Goal: Task Accomplishment & Management: Manage account settings

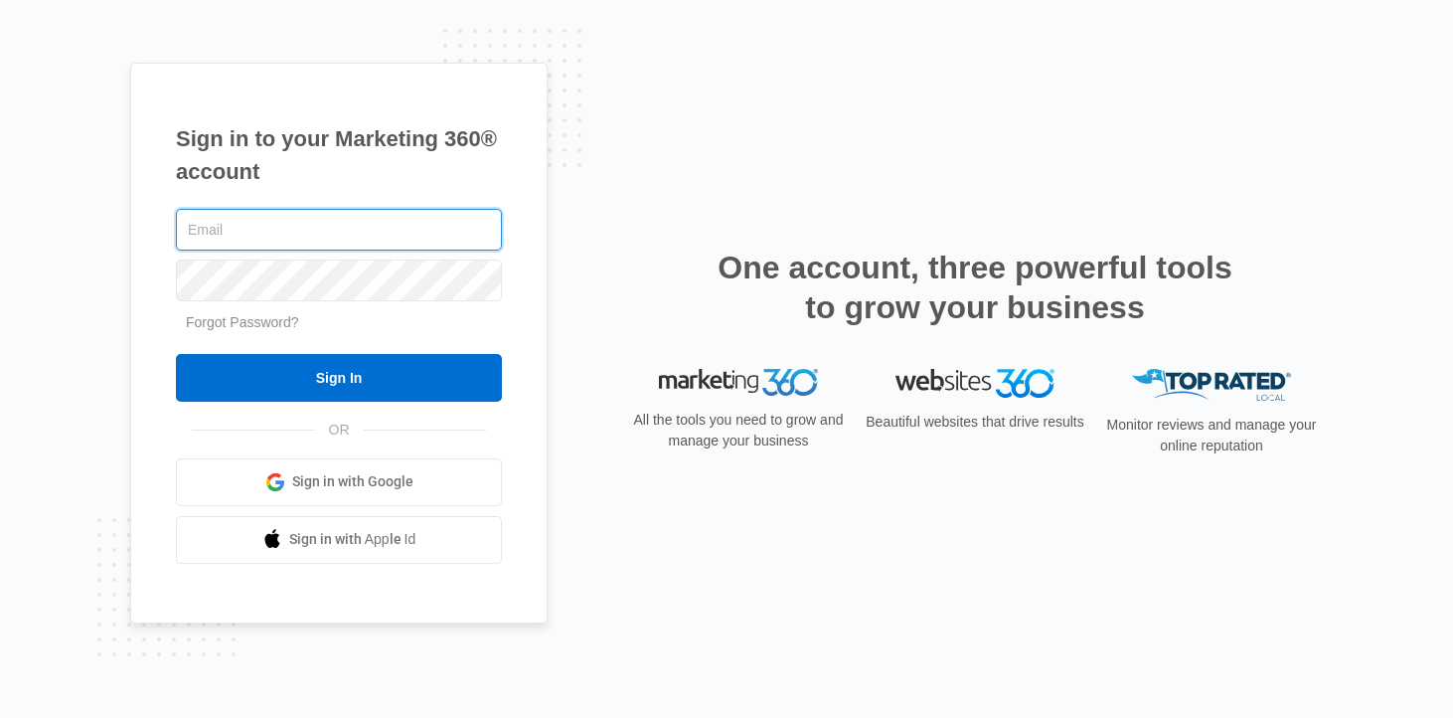
click at [0, 718] on com-1password-button at bounding box center [0, 718] width 0 height 0
type input "[PERSON_NAME][EMAIL_ADDRESS][DOMAIN_NAME]"
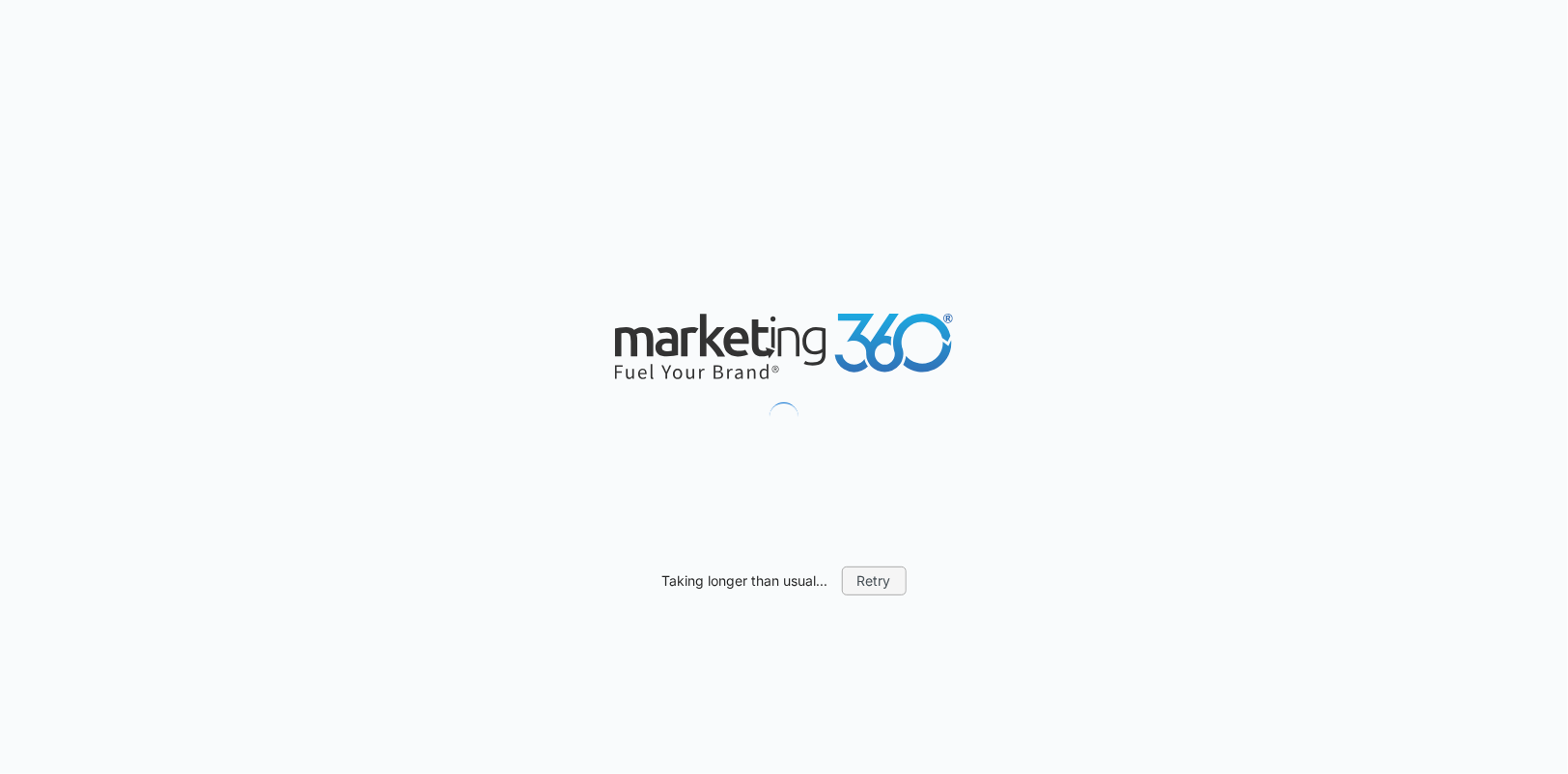
click at [869, 577] on button "Retry" at bounding box center [874, 582] width 65 height 29
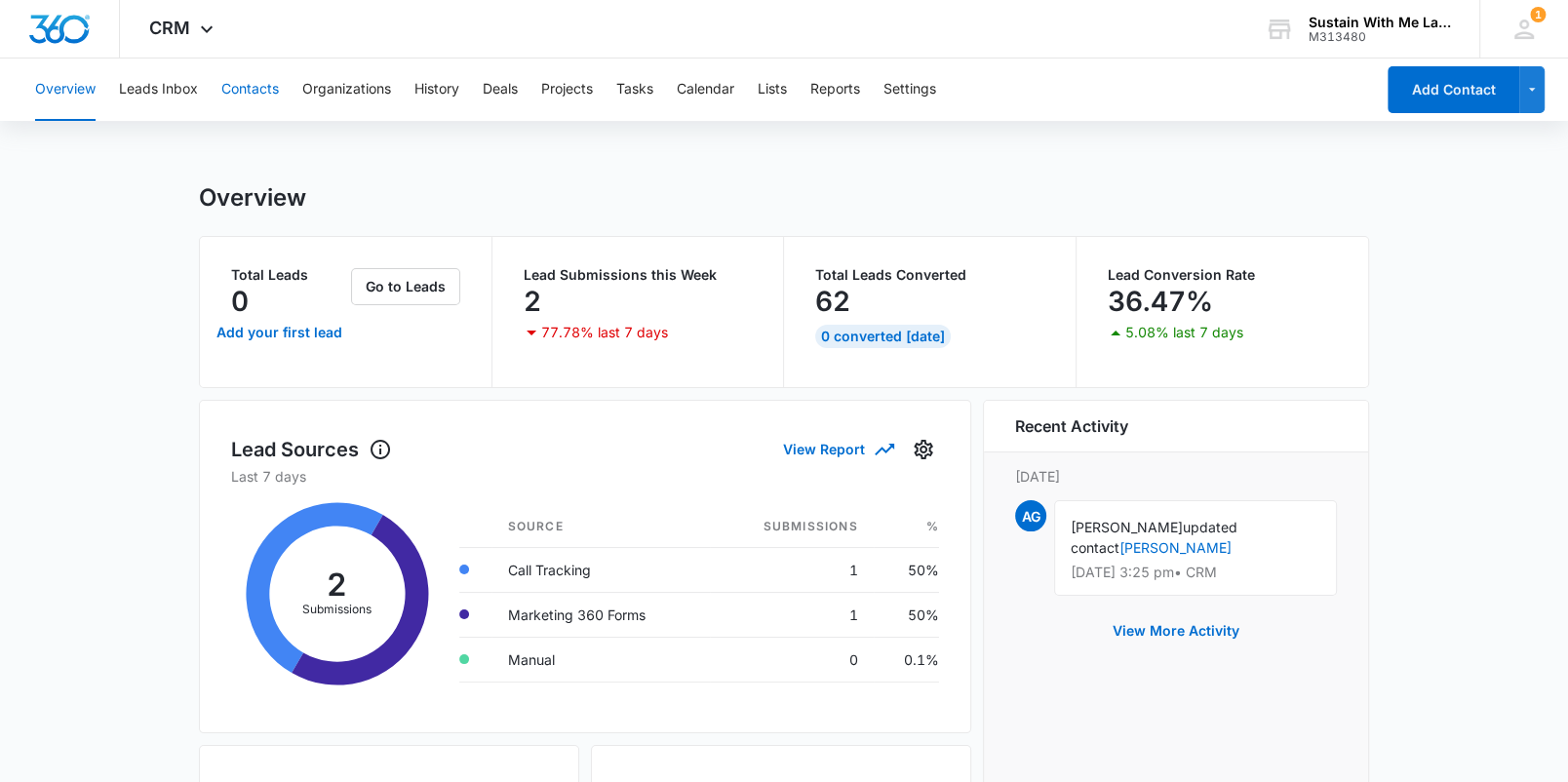
click at [258, 92] on button "Contacts" at bounding box center [250, 90] width 58 height 63
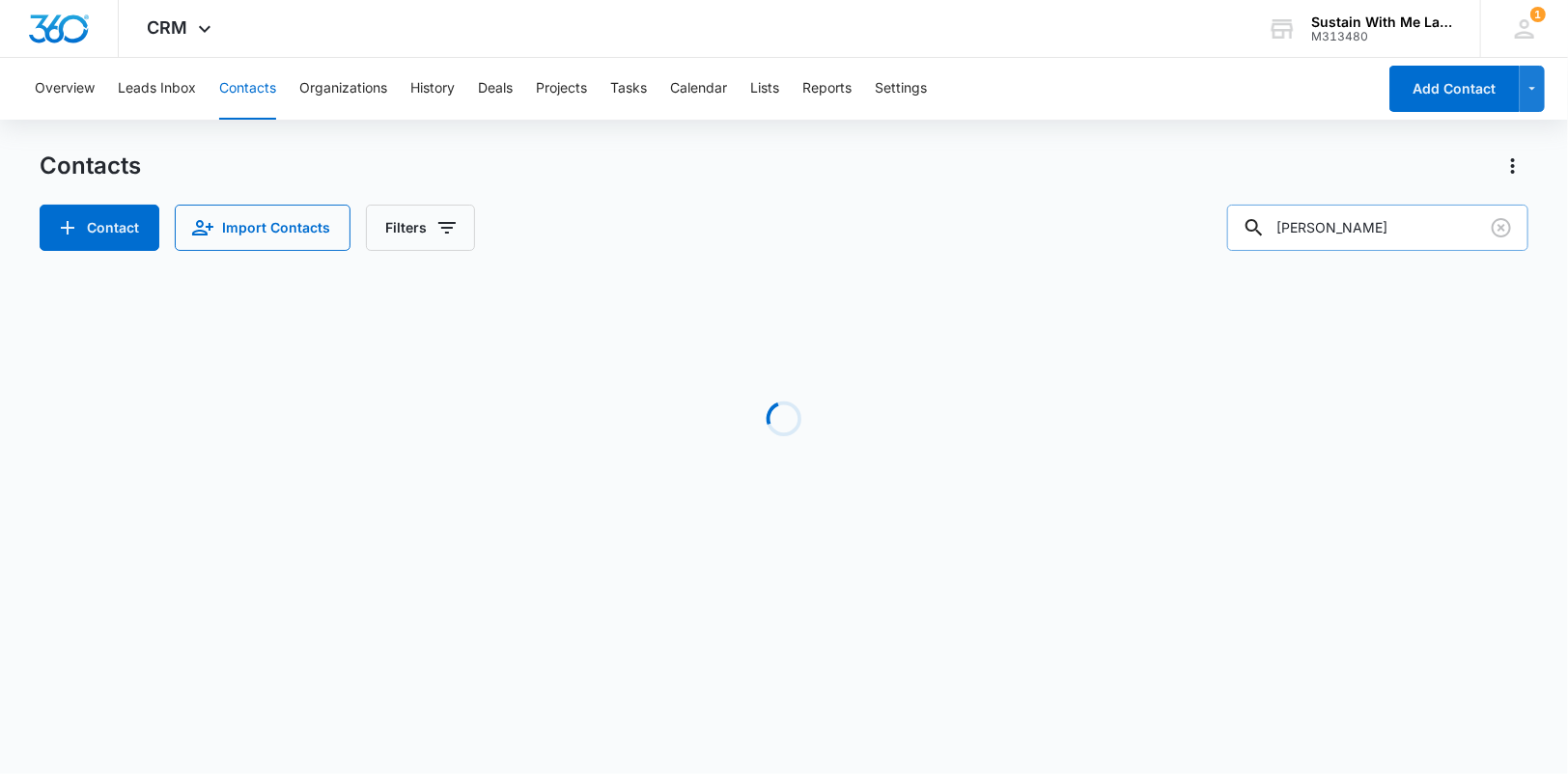
click at [1426, 223] on input "[PERSON_NAME]" at bounding box center [1378, 228] width 301 height 47
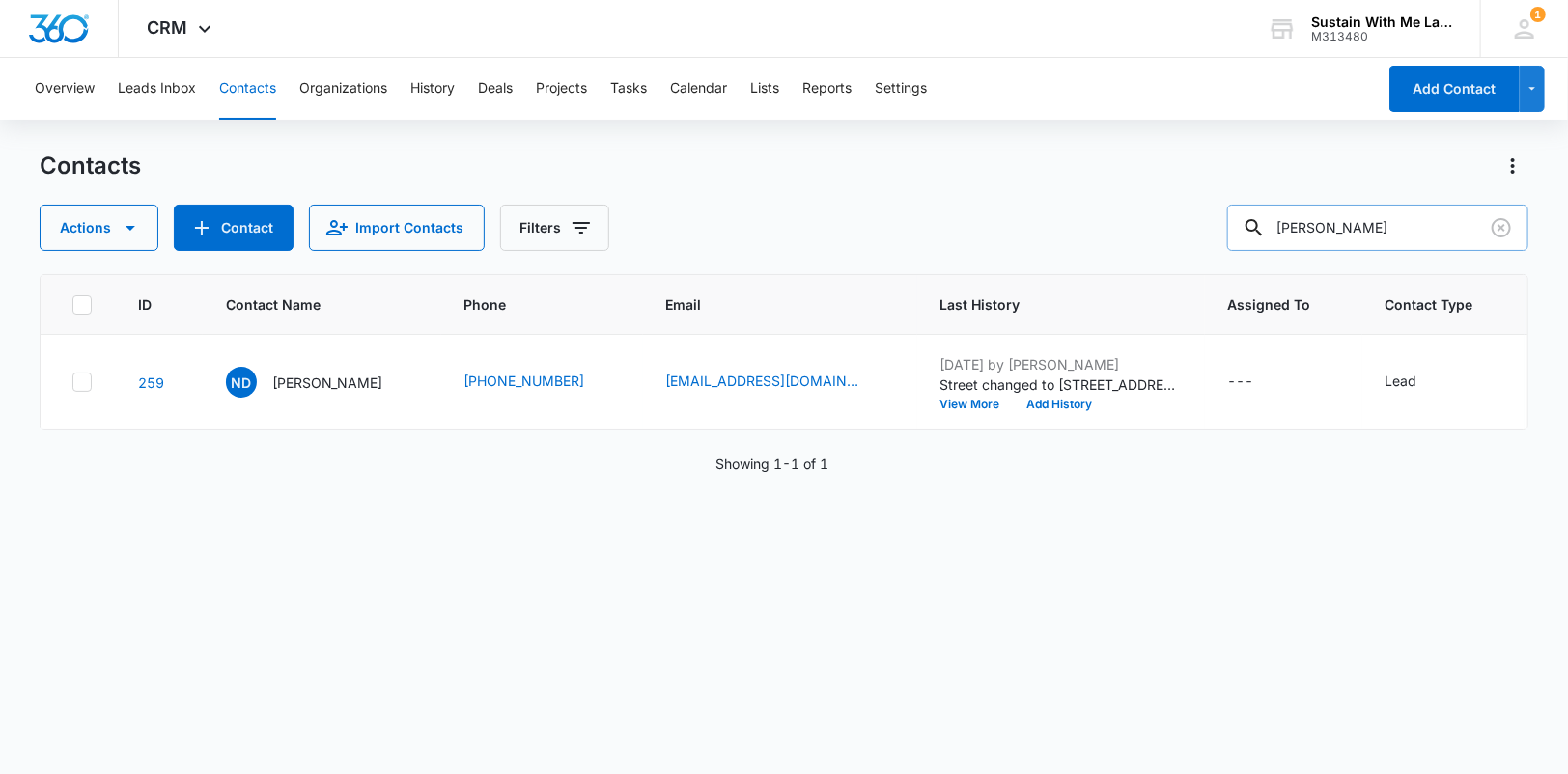
type input "[PERSON_NAME]"
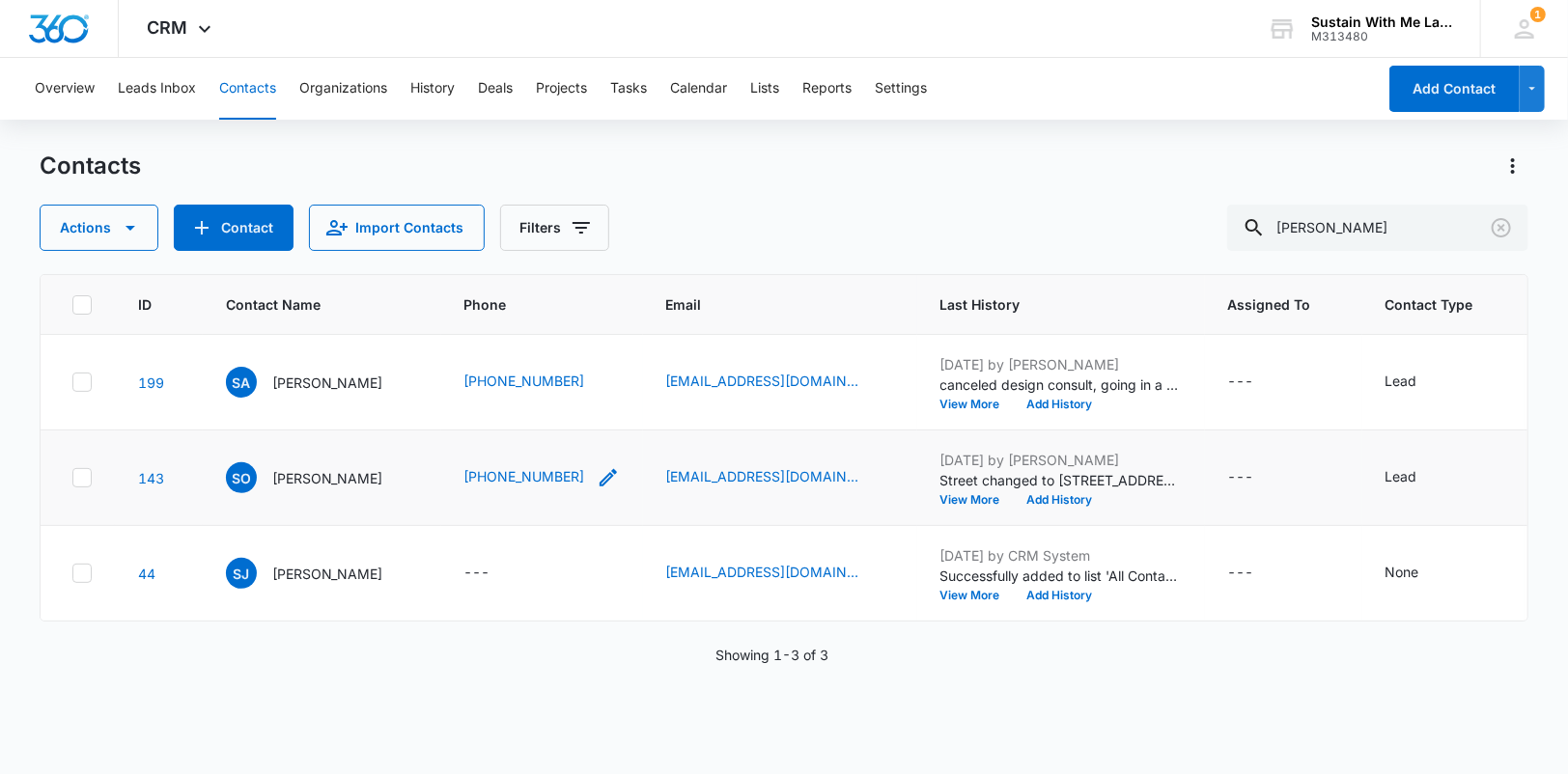
drag, startPoint x: 490, startPoint y: 506, endPoint x: 643, endPoint y: 509, distance: 153.0
click at [643, 509] on tr "143 SO [PERSON_NAME] [PHONE_NUMBER] [EMAIL_ADDRESS][DOMAIN_NAME] [DATE] by [PER…" at bounding box center [1058, 478] width 2035 height 95
copy tr "[PHONE_NUMBER]"
